Goal: Task Accomplishment & Management: Manage account settings

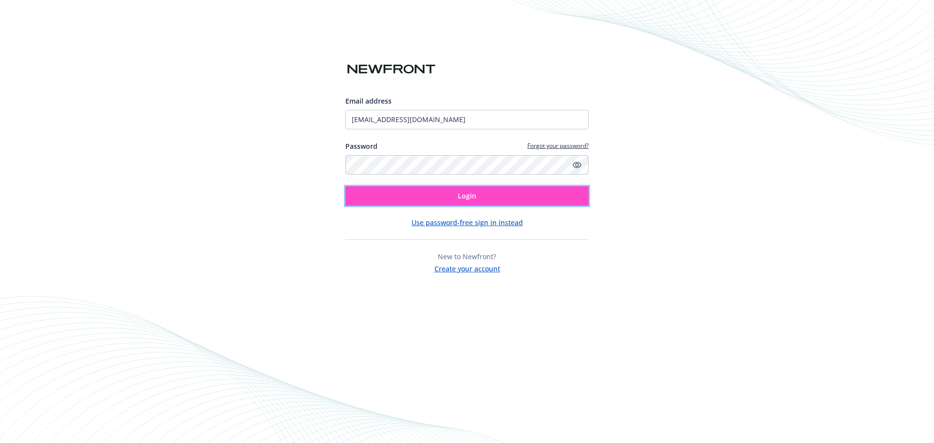
click at [467, 196] on span "Login" at bounding box center [467, 195] width 18 height 9
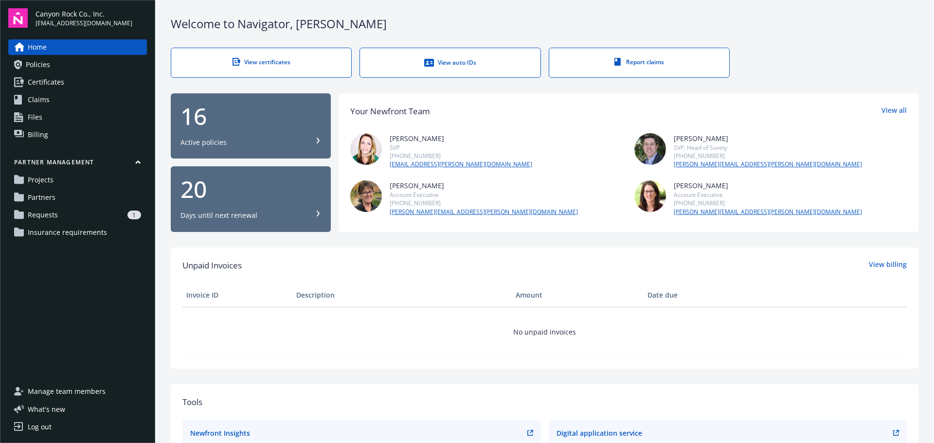
click at [46, 212] on span "Requests" at bounding box center [43, 215] width 30 height 16
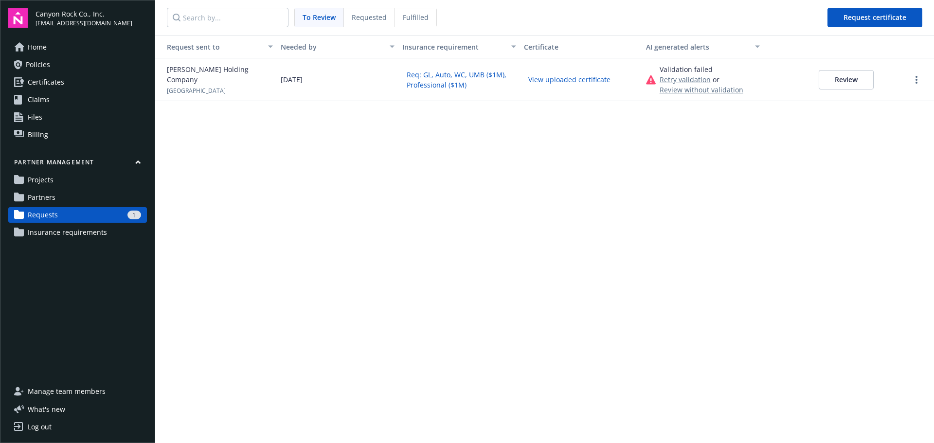
click at [850, 78] on button "Review" at bounding box center [846, 79] width 55 height 19
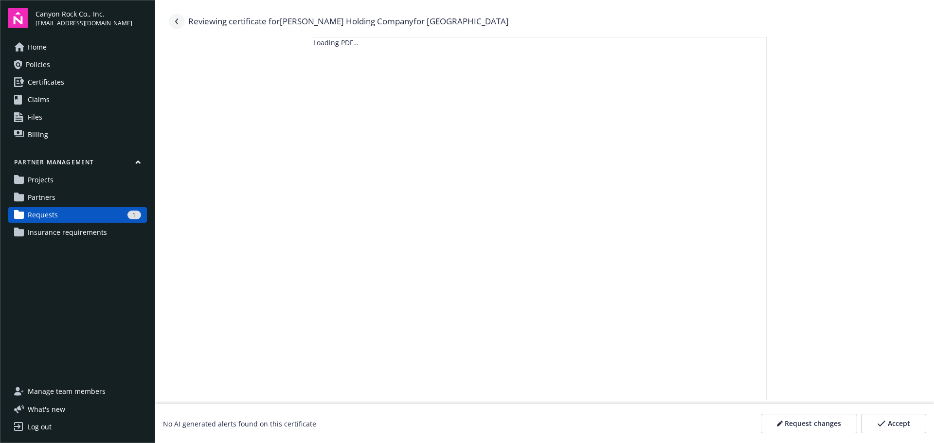
click at [179, 16] on link "Navigate back" at bounding box center [177, 22] width 16 height 16
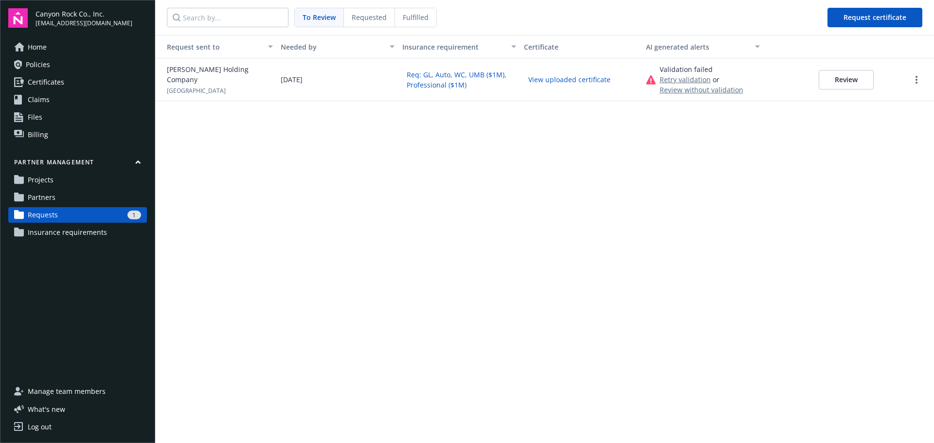
click at [38, 194] on span "Partners" at bounding box center [42, 198] width 28 height 16
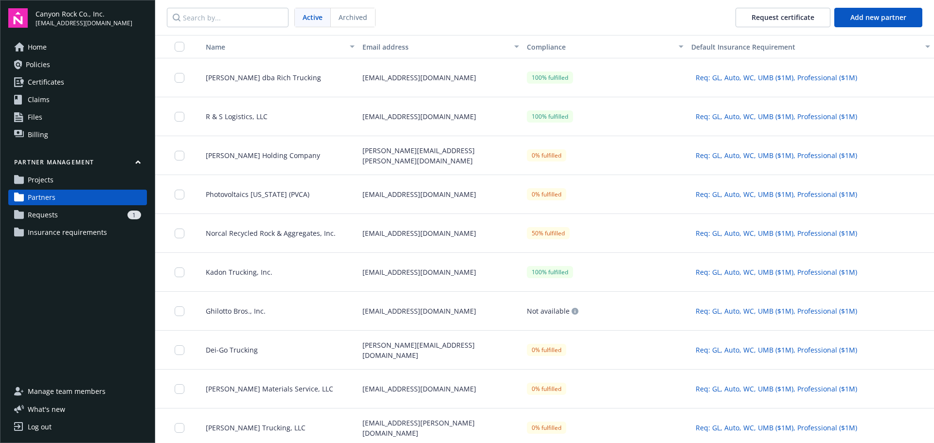
click at [428, 81] on div "[EMAIL_ADDRESS][DOMAIN_NAME]" at bounding box center [441, 77] width 164 height 39
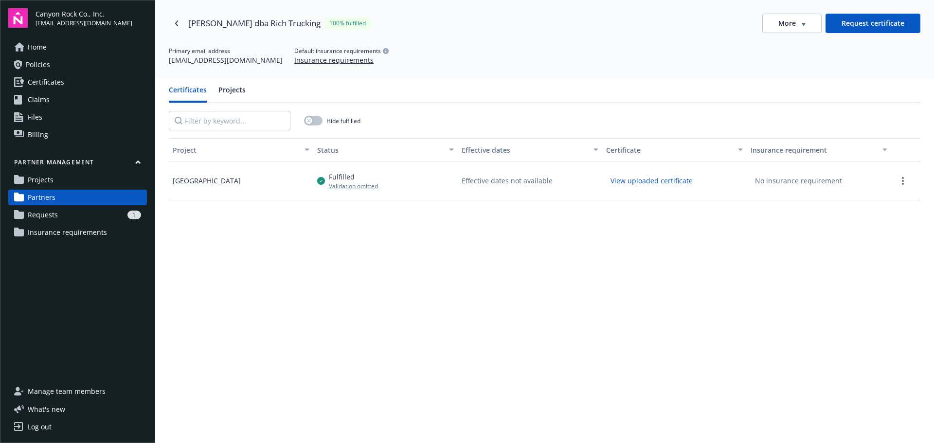
click at [58, 214] on link "Requests 1" at bounding box center [77, 215] width 139 height 16
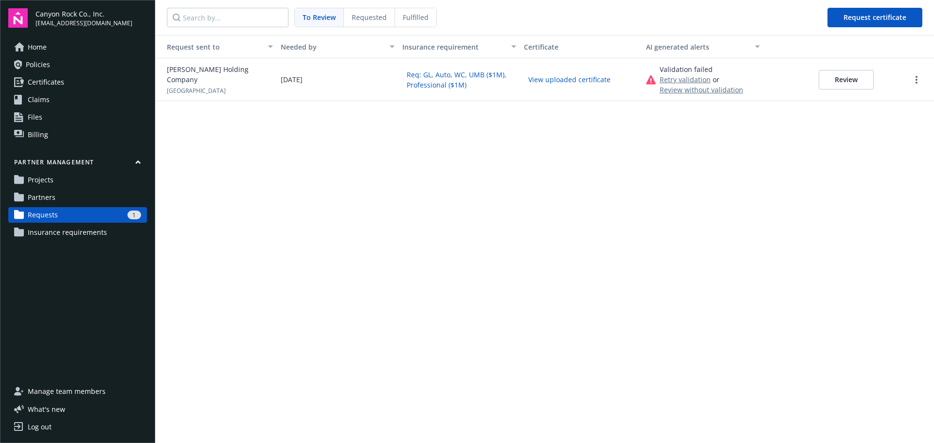
click at [852, 80] on button "Review" at bounding box center [846, 79] width 55 height 19
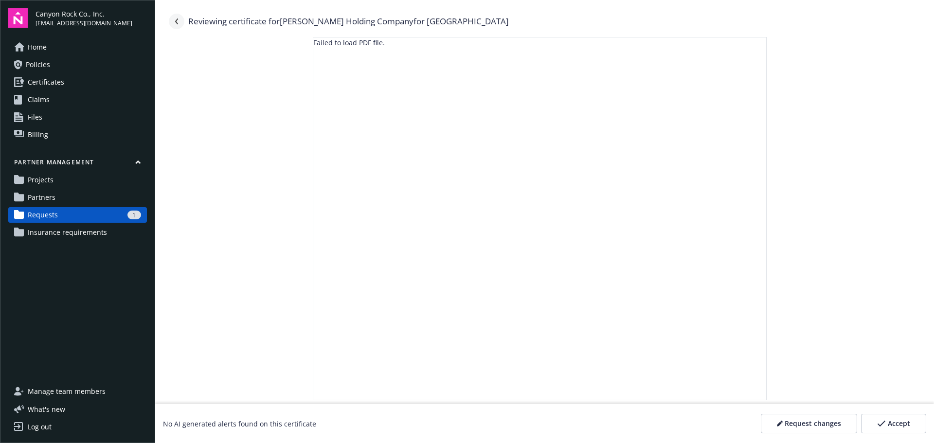
click at [177, 18] on link "Navigate back" at bounding box center [177, 22] width 16 height 16
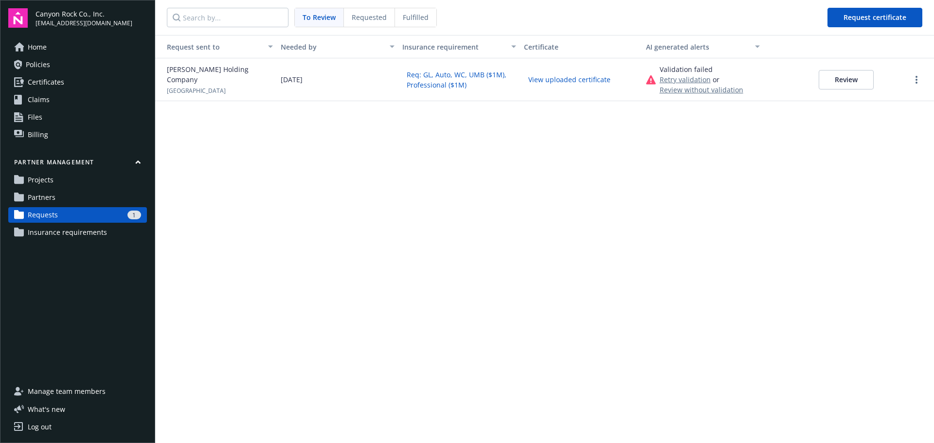
click at [499, 281] on div "Request sent to Needed by Insurance requirement Certificate AI generated alerts…" at bounding box center [544, 239] width 779 height 408
click at [919, 79] on link "more" at bounding box center [917, 80] width 12 height 12
click at [896, 143] on span "Delete request" at bounding box center [877, 144] width 48 height 10
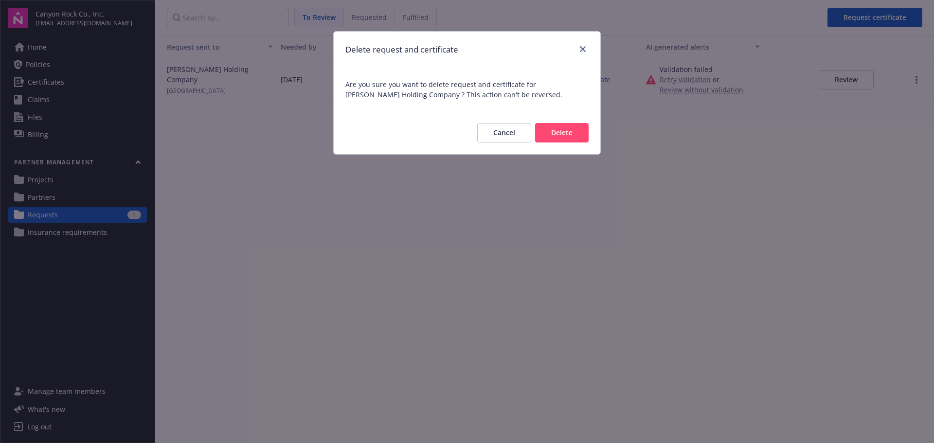
click at [564, 129] on button "Delete" at bounding box center [562, 132] width 54 height 19
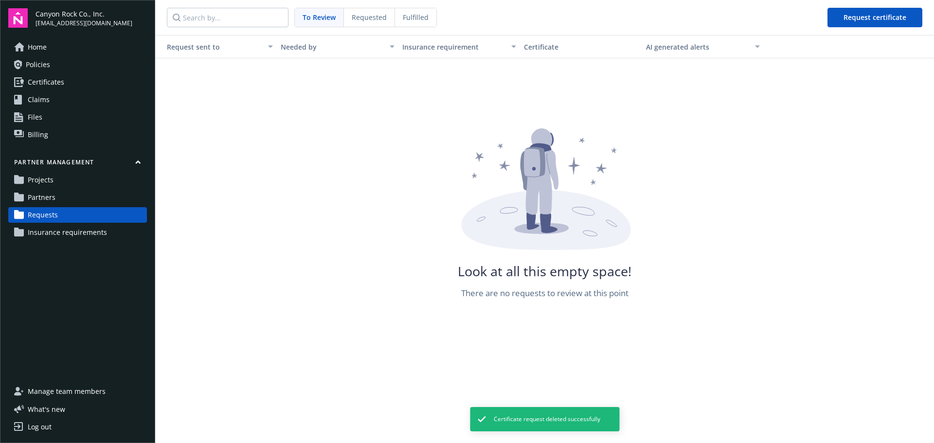
click at [368, 18] on span "Requested" at bounding box center [369, 17] width 35 height 10
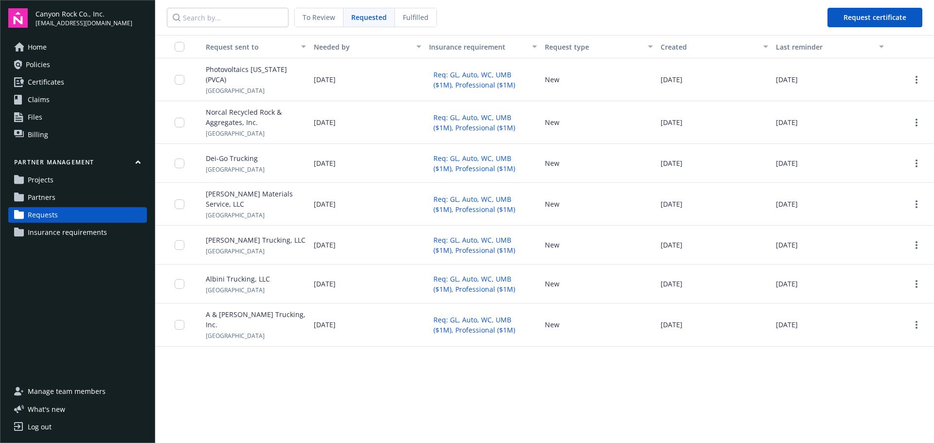
click at [52, 196] on span "Partners" at bounding box center [42, 198] width 28 height 16
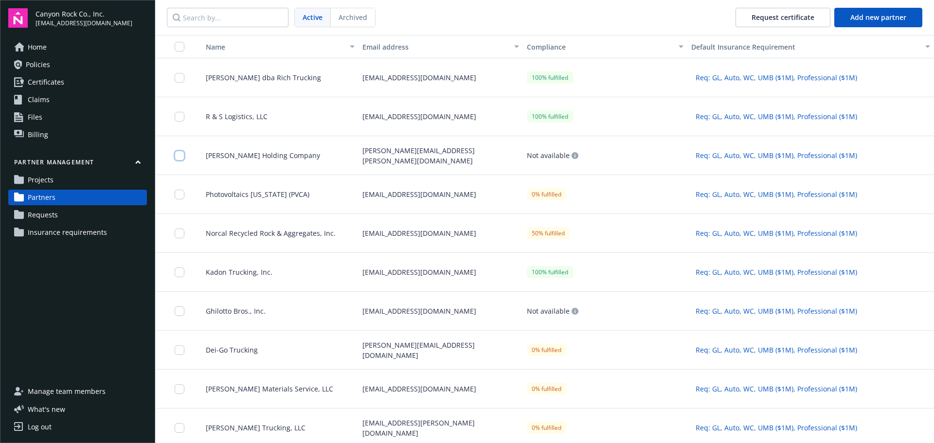
click at [180, 156] on input "checkbox" at bounding box center [180, 156] width 10 height 10
click at [430, 420] on button "Request certificate" at bounding box center [427, 421] width 95 height 19
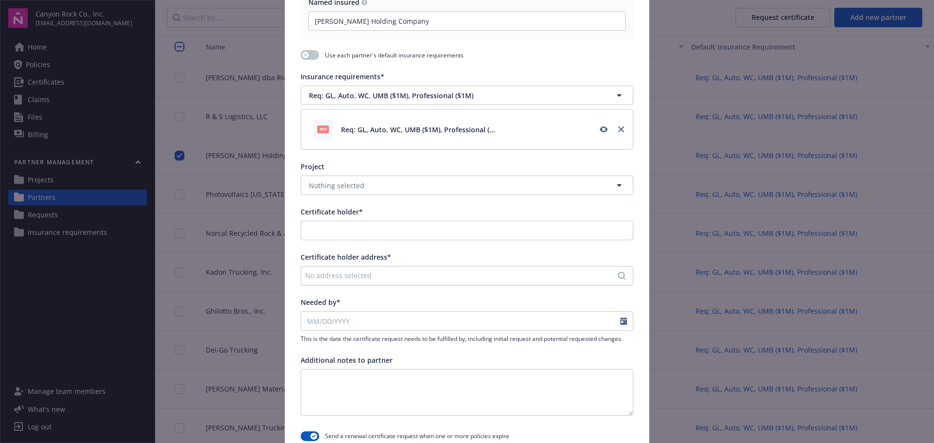
scroll to position [195, 0]
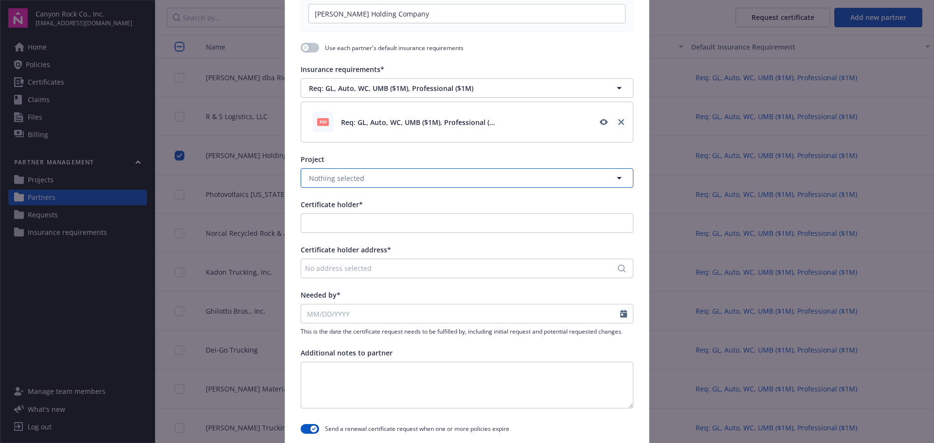
click at [618, 176] on icon "button" at bounding box center [620, 178] width 12 height 12
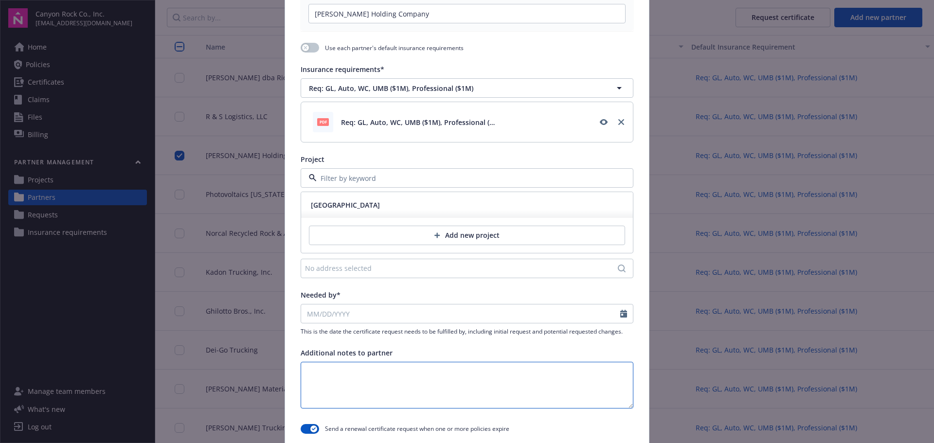
click at [509, 383] on textarea at bounding box center [467, 385] width 333 height 47
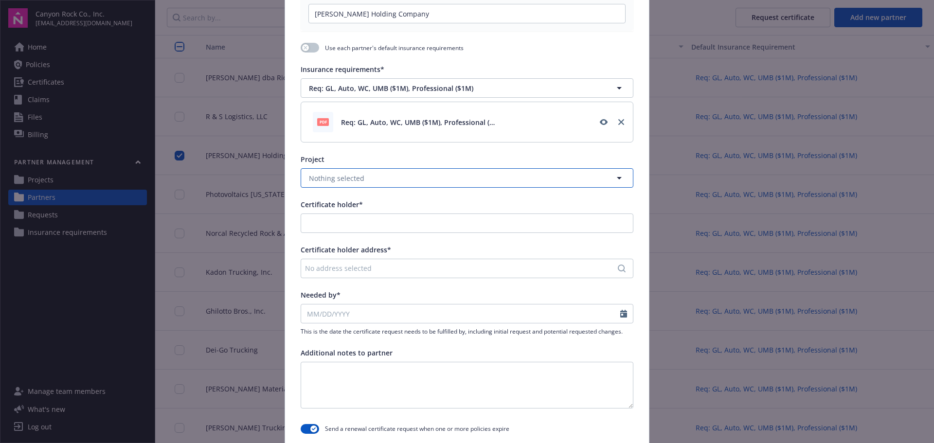
click at [615, 179] on icon "button" at bounding box center [620, 178] width 12 height 12
click at [347, 202] on span "[GEOGRAPHIC_DATA]" at bounding box center [345, 205] width 69 height 10
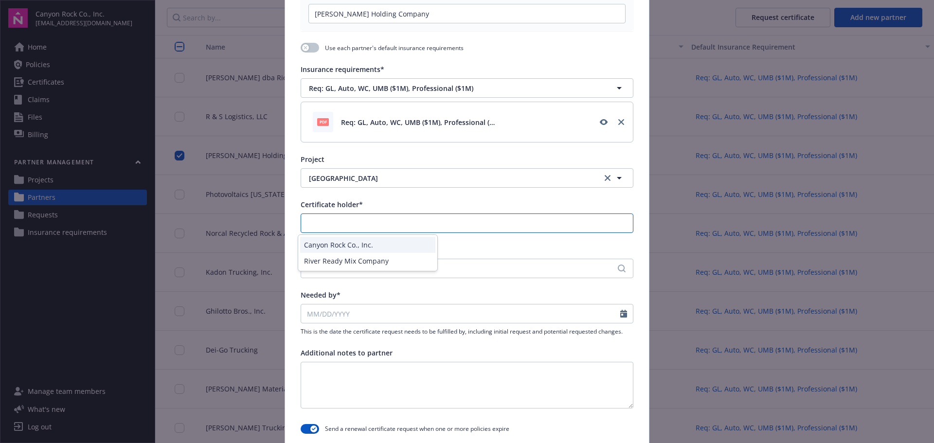
click at [373, 224] on input "Certificate holder*" at bounding box center [467, 223] width 332 height 18
click at [370, 246] on div "Canyon Rock Co., Inc." at bounding box center [367, 245] width 135 height 16
type input "Canyon Rock Co., Inc."
click at [364, 266] on div "No address selected" at bounding box center [462, 268] width 314 height 10
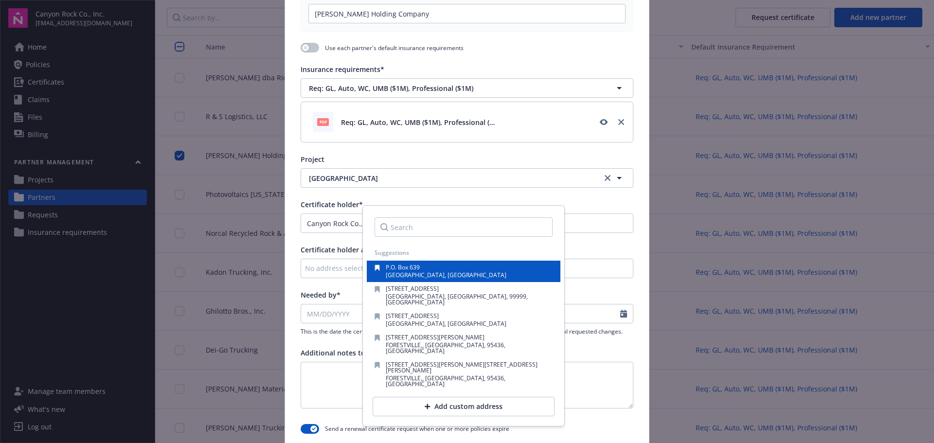
click at [400, 276] on span "[GEOGRAPHIC_DATA], [GEOGRAPHIC_DATA]" at bounding box center [446, 275] width 121 height 8
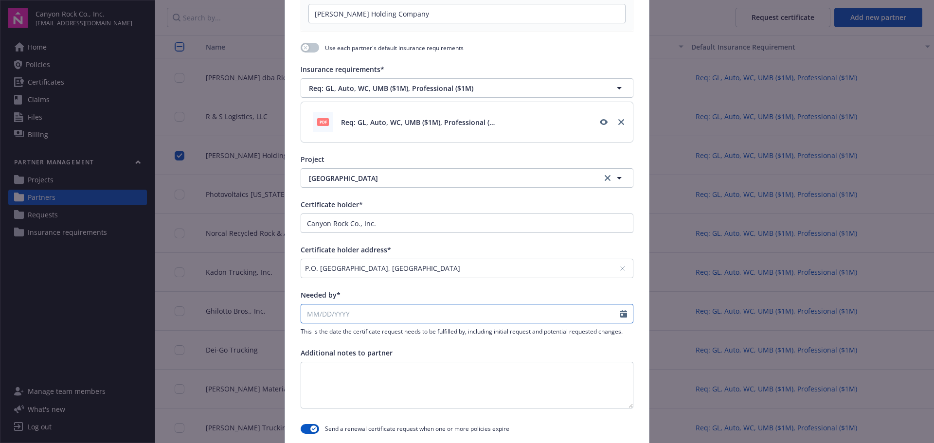
select select "9"
click at [331, 315] on input "Needed by*" at bounding box center [460, 314] width 319 height 18
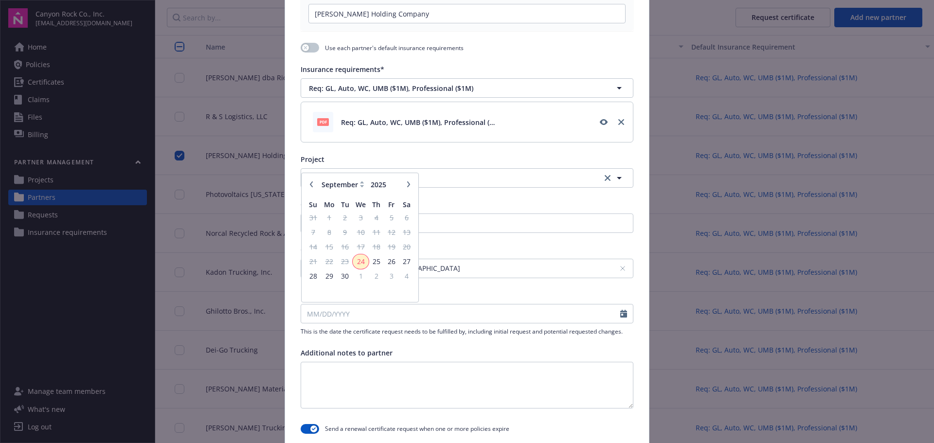
click at [359, 260] on span "24" at bounding box center [361, 261] width 14 height 12
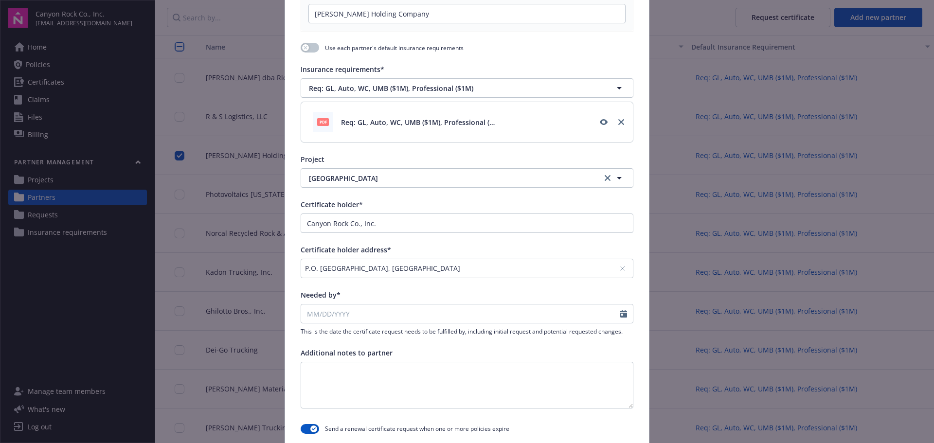
type input "[DATE]"
click at [354, 366] on textarea at bounding box center [467, 385] width 333 height 47
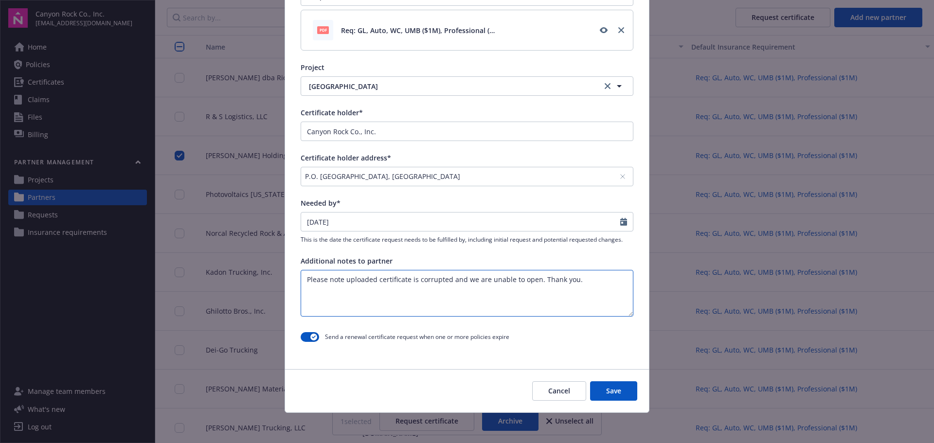
scroll to position [288, 0]
type textarea "Please note uploaded certificate is corrupted and we are unable to open. Thank …"
click at [614, 387] on button "Save" at bounding box center [613, 390] width 47 height 19
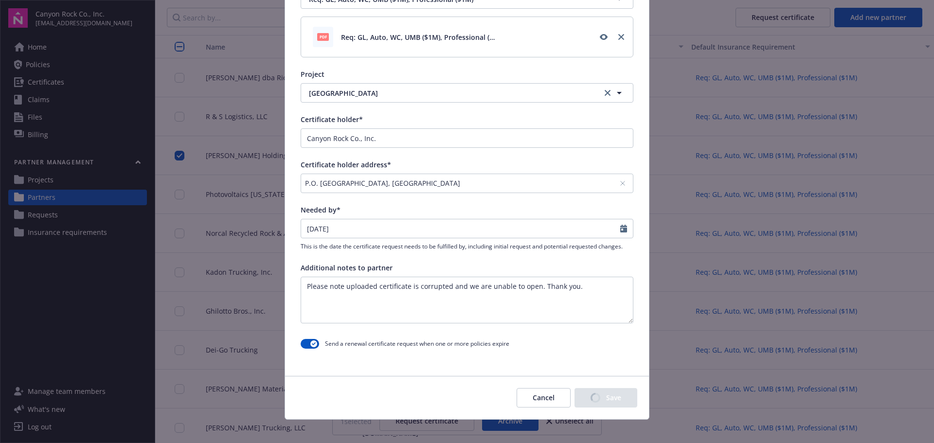
scroll to position [292, 0]
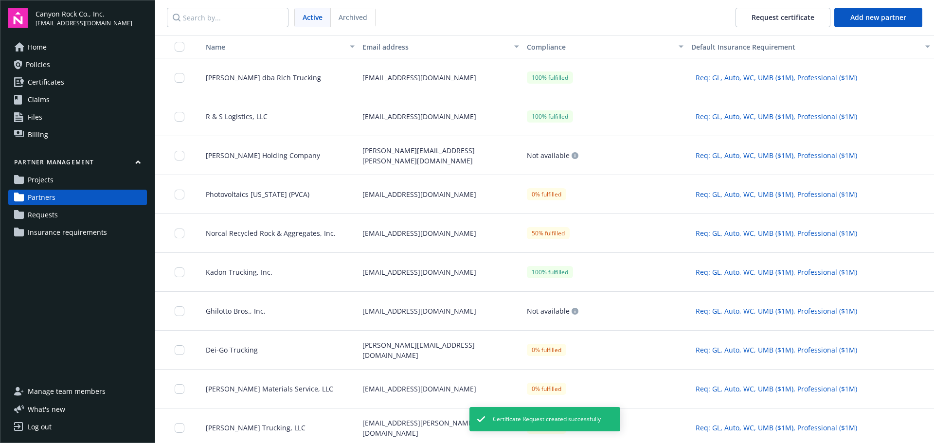
click at [31, 215] on span "Requests" at bounding box center [43, 215] width 30 height 16
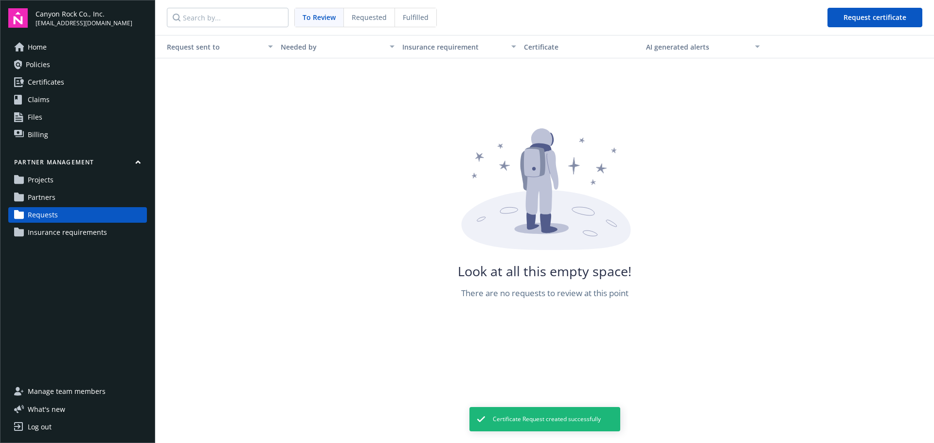
click at [369, 17] on span "Requested" at bounding box center [369, 17] width 35 height 10
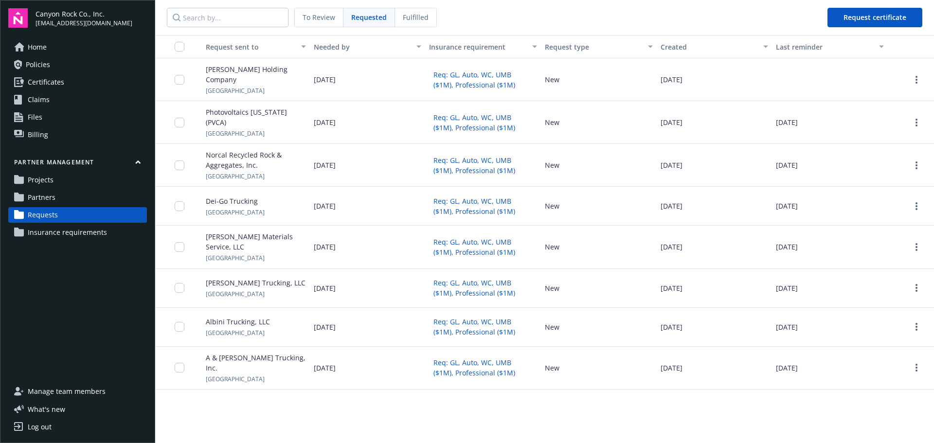
click at [312, 20] on span "To Review" at bounding box center [319, 17] width 33 height 10
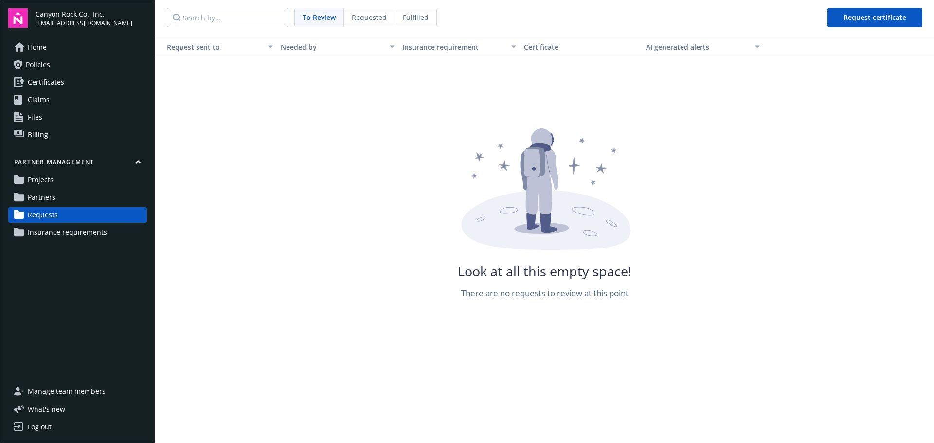
click at [373, 12] on div "Requested" at bounding box center [369, 17] width 51 height 18
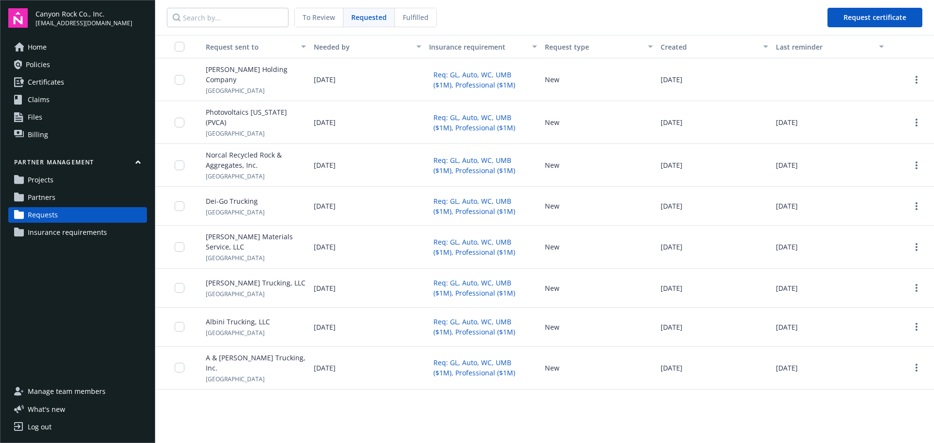
click at [314, 15] on span "To Review" at bounding box center [319, 17] width 33 height 10
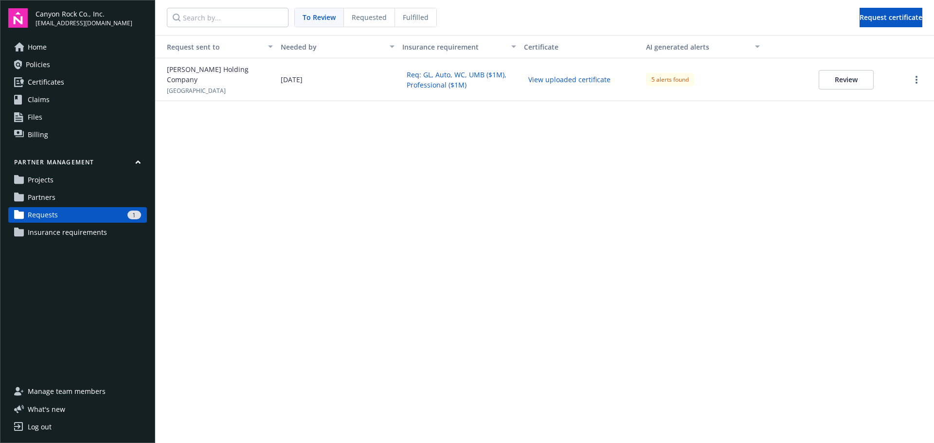
click at [599, 78] on button "View uploaded certificate" at bounding box center [569, 79] width 91 height 15
click at [676, 76] on div "5 alerts found" at bounding box center [670, 79] width 48 height 13
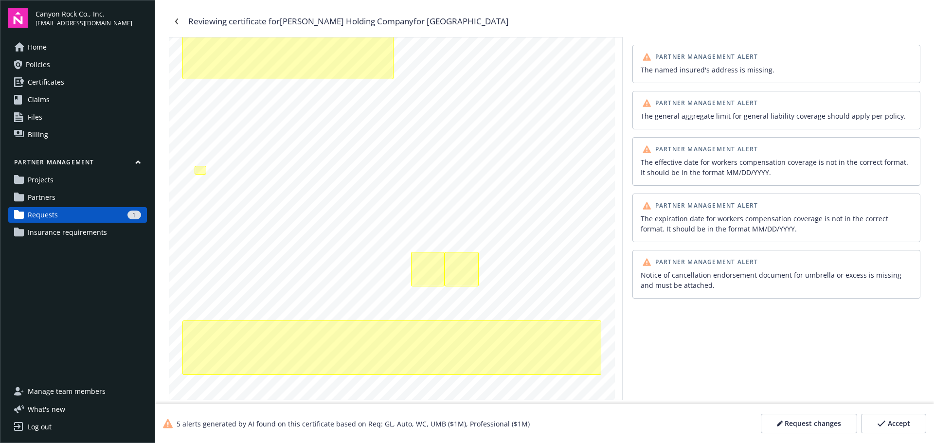
scroll to position [97, 0]
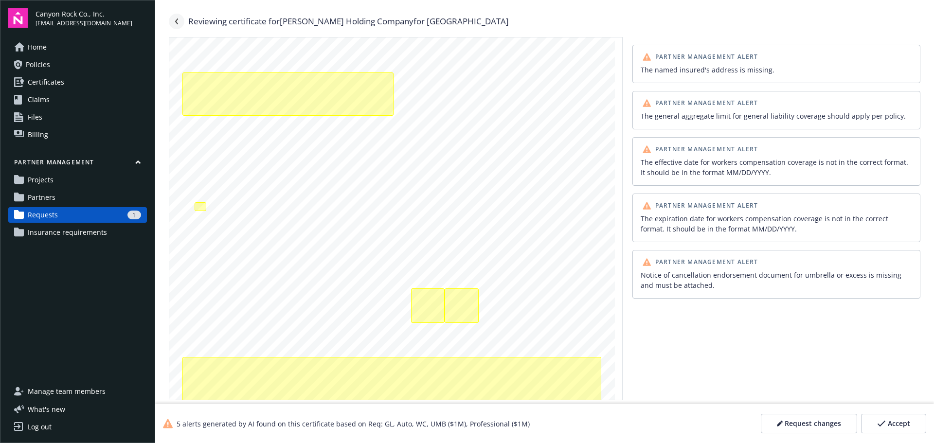
click at [176, 18] on icon "Navigate back" at bounding box center [177, 21] width 6 height 6
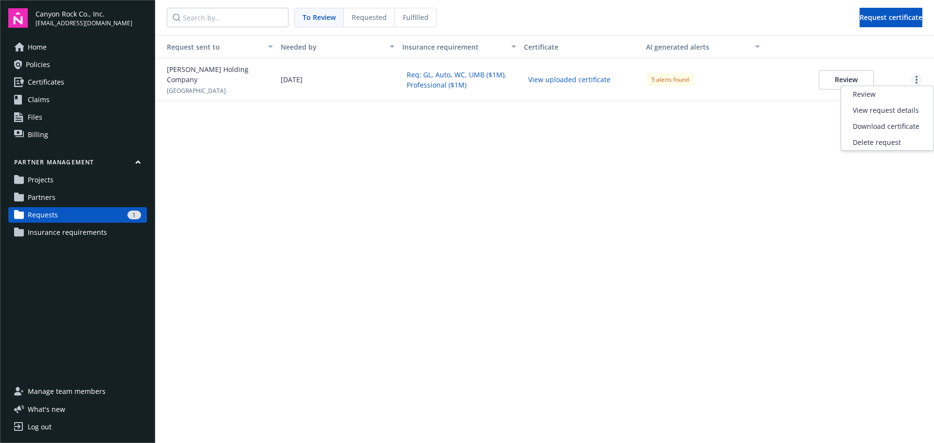
click at [918, 78] on link "more" at bounding box center [917, 80] width 12 height 12
click at [773, 152] on div "Request sent to Needed by Insurance requirement Certificate AI generated alerts…" at bounding box center [544, 239] width 779 height 408
click at [842, 77] on button "Review" at bounding box center [846, 79] width 55 height 19
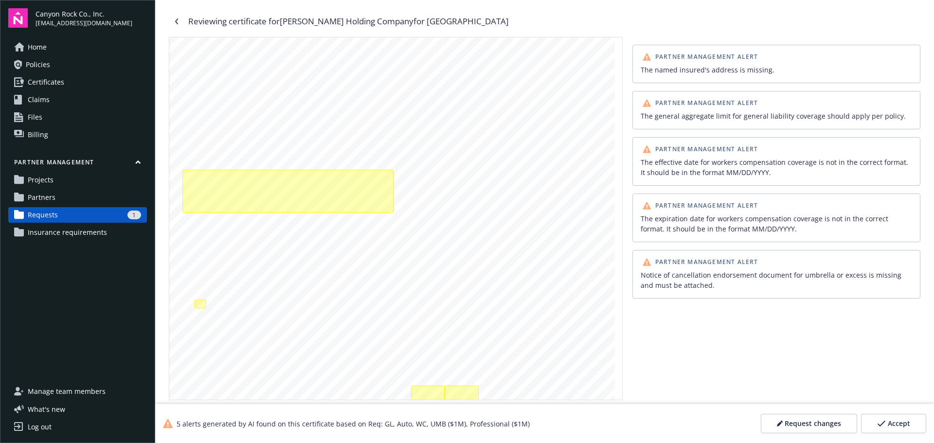
click at [897, 420] on span "Accept" at bounding box center [899, 424] width 22 height 10
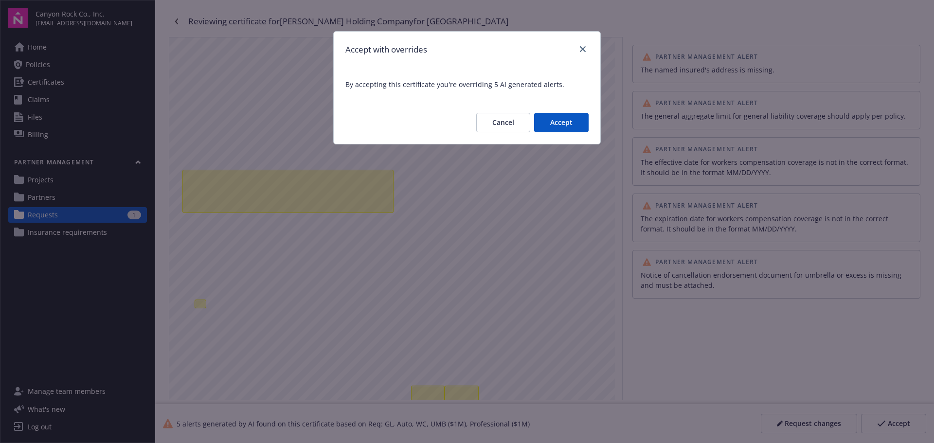
click at [565, 125] on button "Accept" at bounding box center [561, 122] width 55 height 19
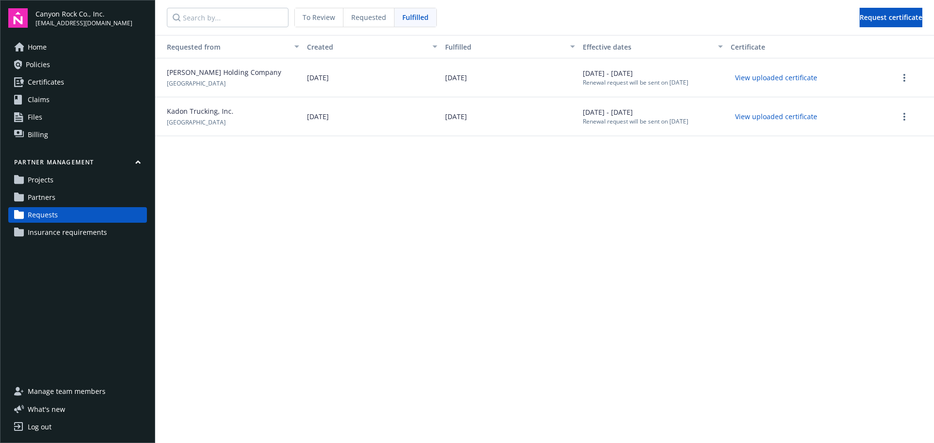
click at [374, 13] on span "Requested" at bounding box center [368, 17] width 35 height 10
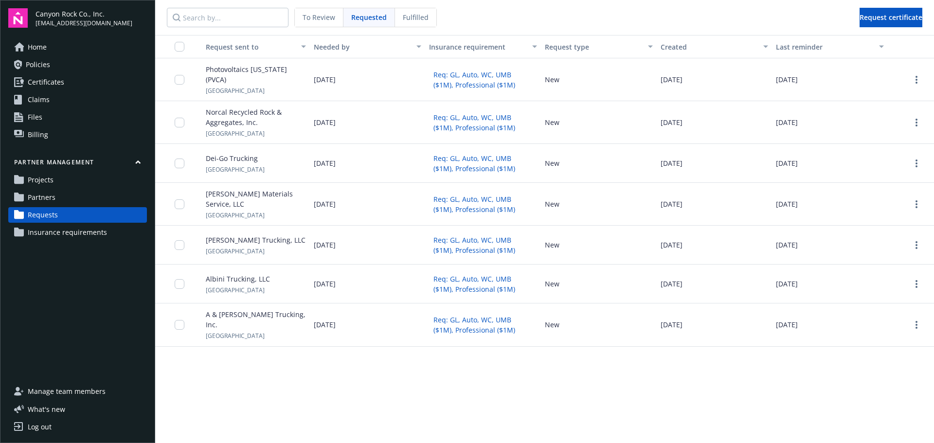
click at [322, 16] on span "To Review" at bounding box center [319, 17] width 33 height 10
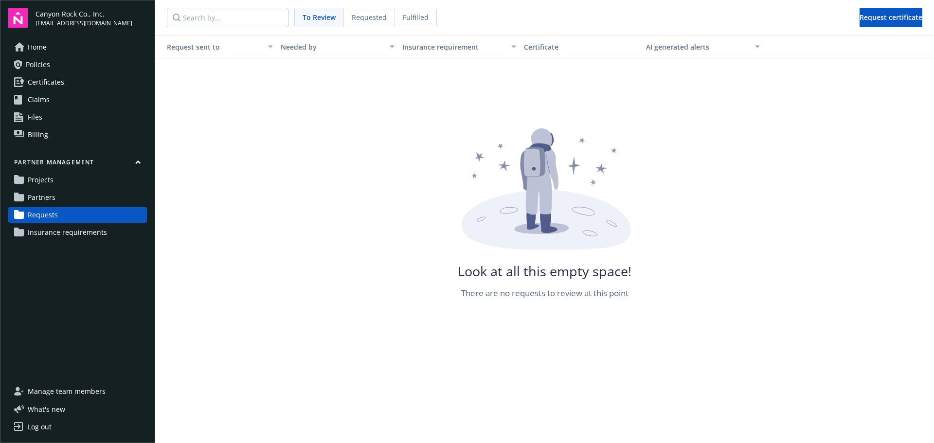
click at [40, 48] on span "Home" at bounding box center [37, 47] width 19 height 16
